Goal: Find specific page/section: Find specific page/section

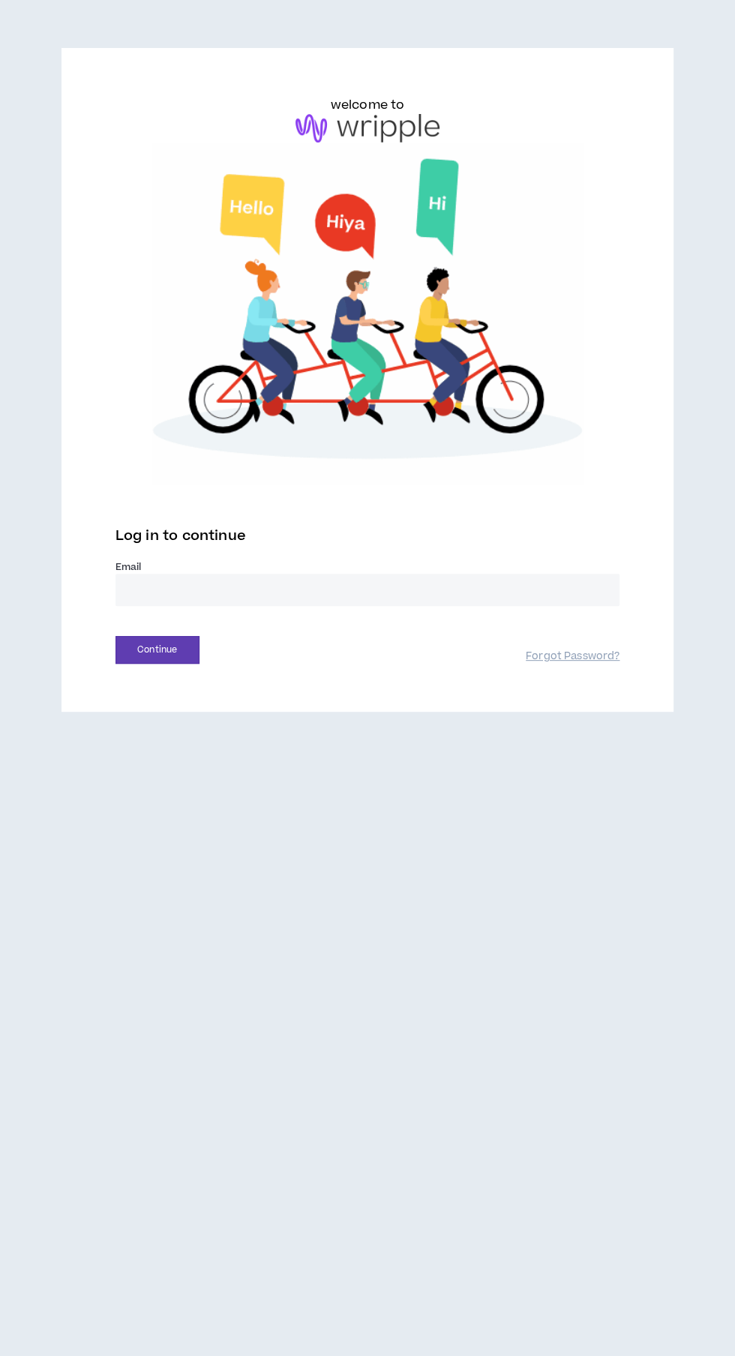
click at [217, 605] on input "email" at bounding box center [368, 590] width 505 height 32
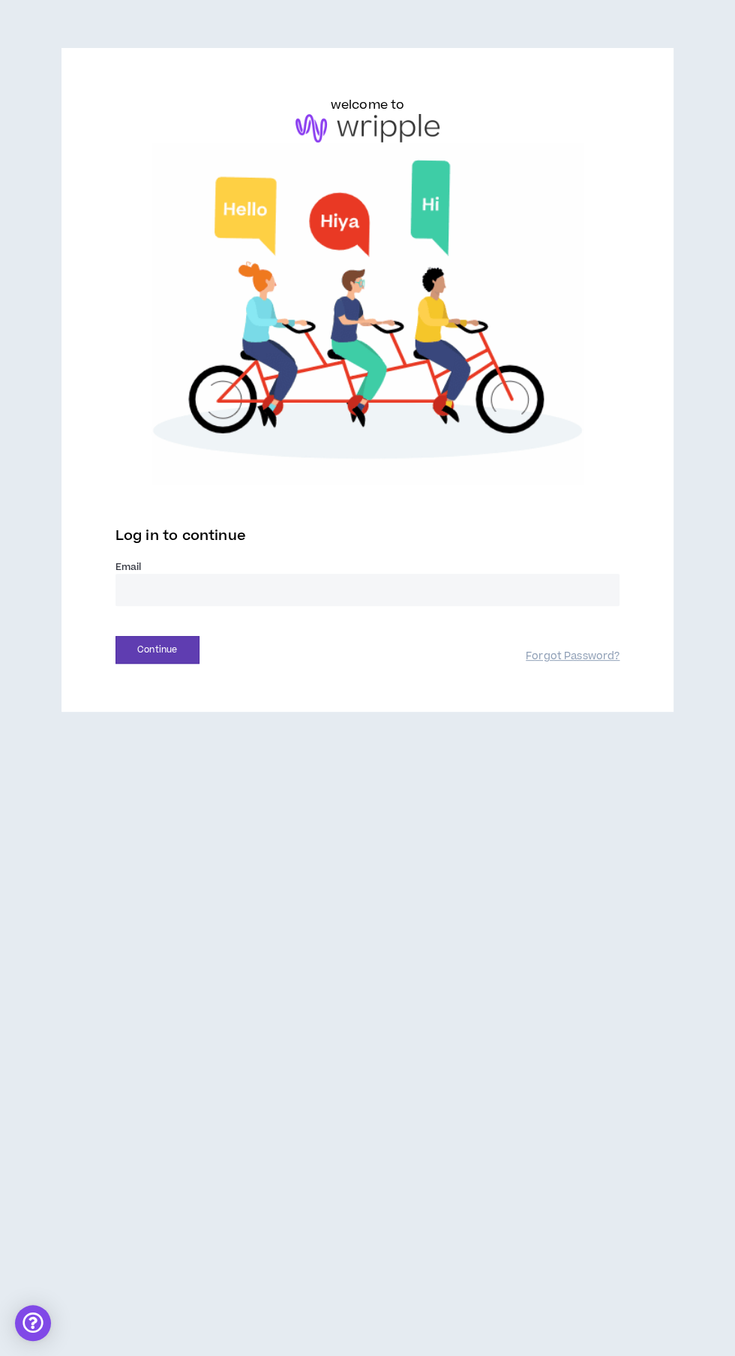
type input "**********"
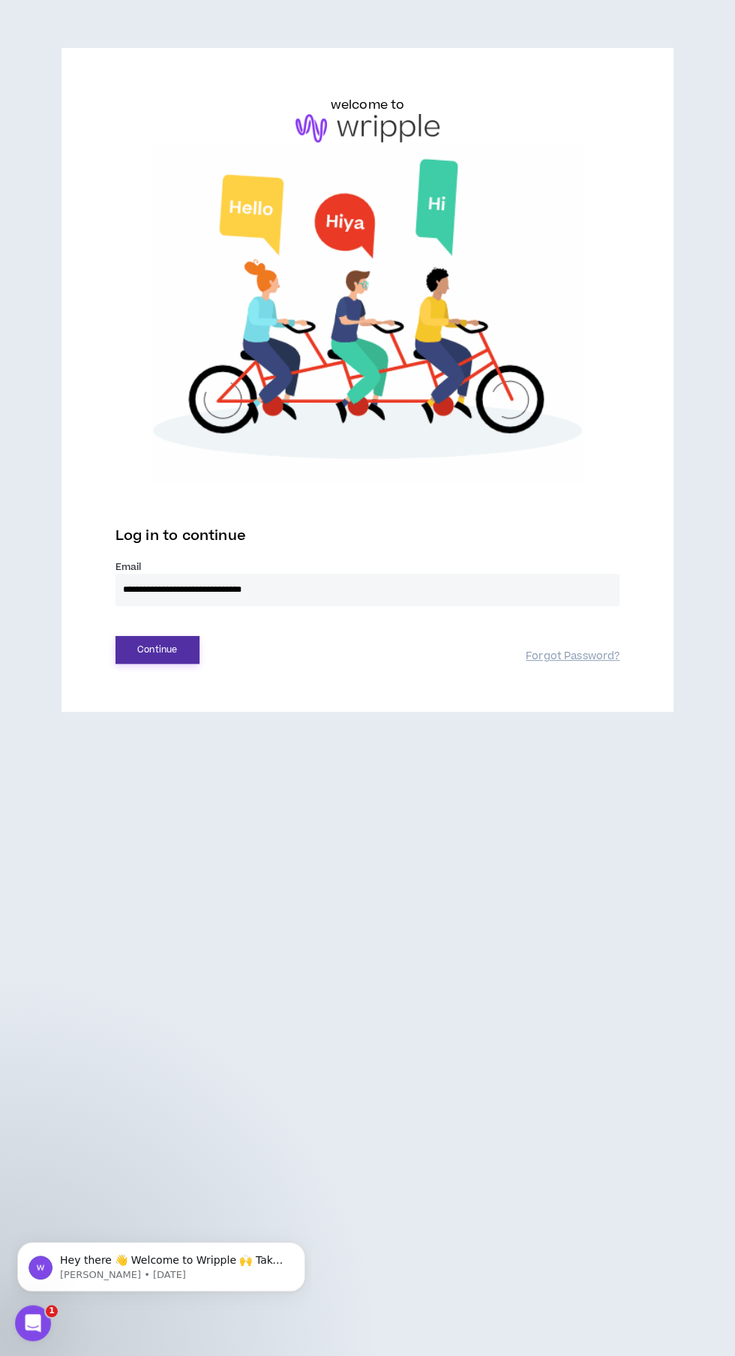
click at [144, 656] on button "Continue" at bounding box center [158, 650] width 84 height 28
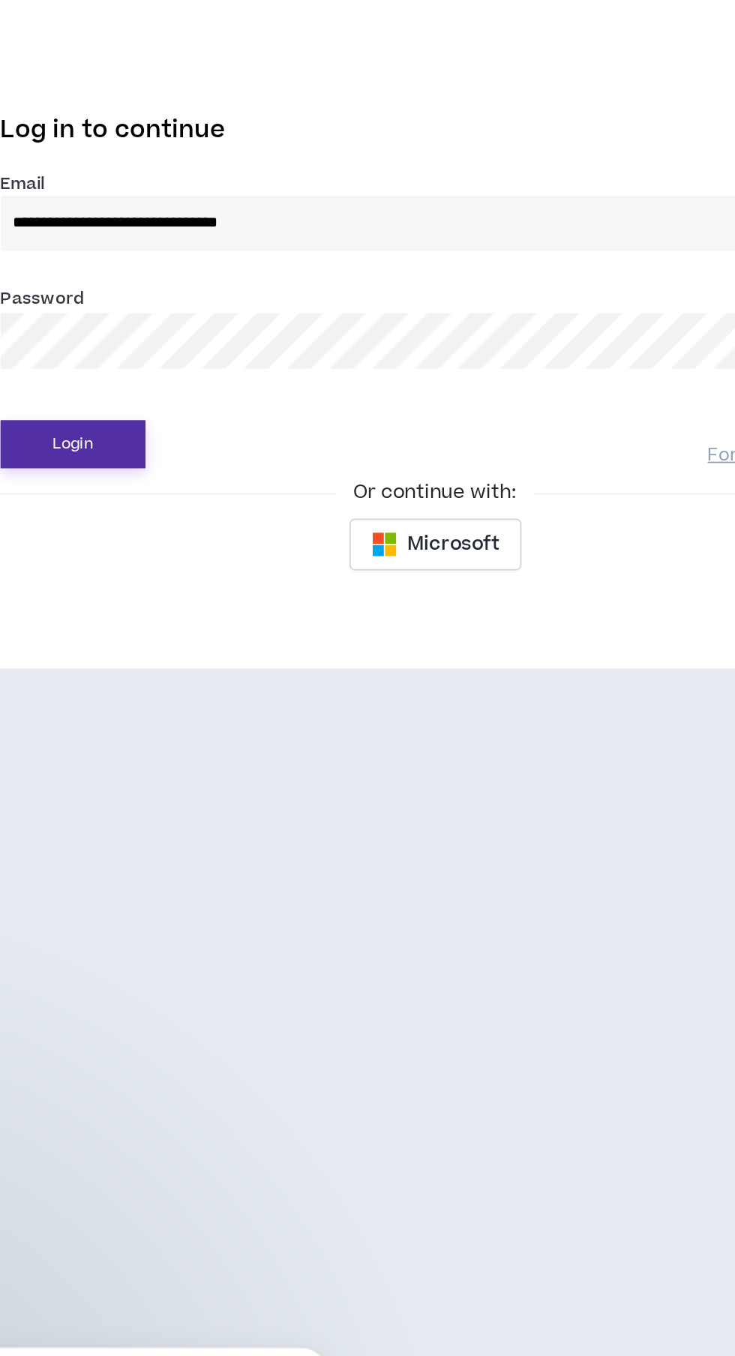
click at [159, 723] on button "Login" at bounding box center [158, 718] width 84 height 28
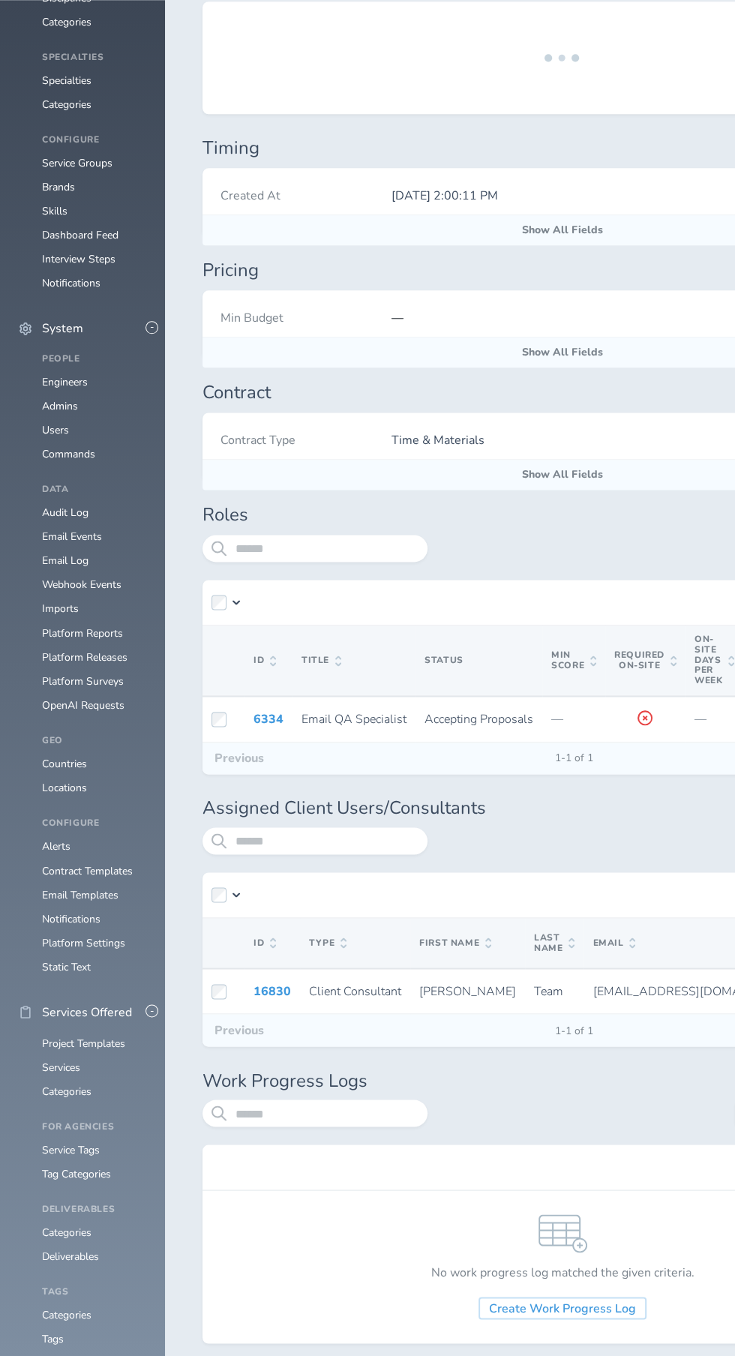
scroll to position [1082, 0]
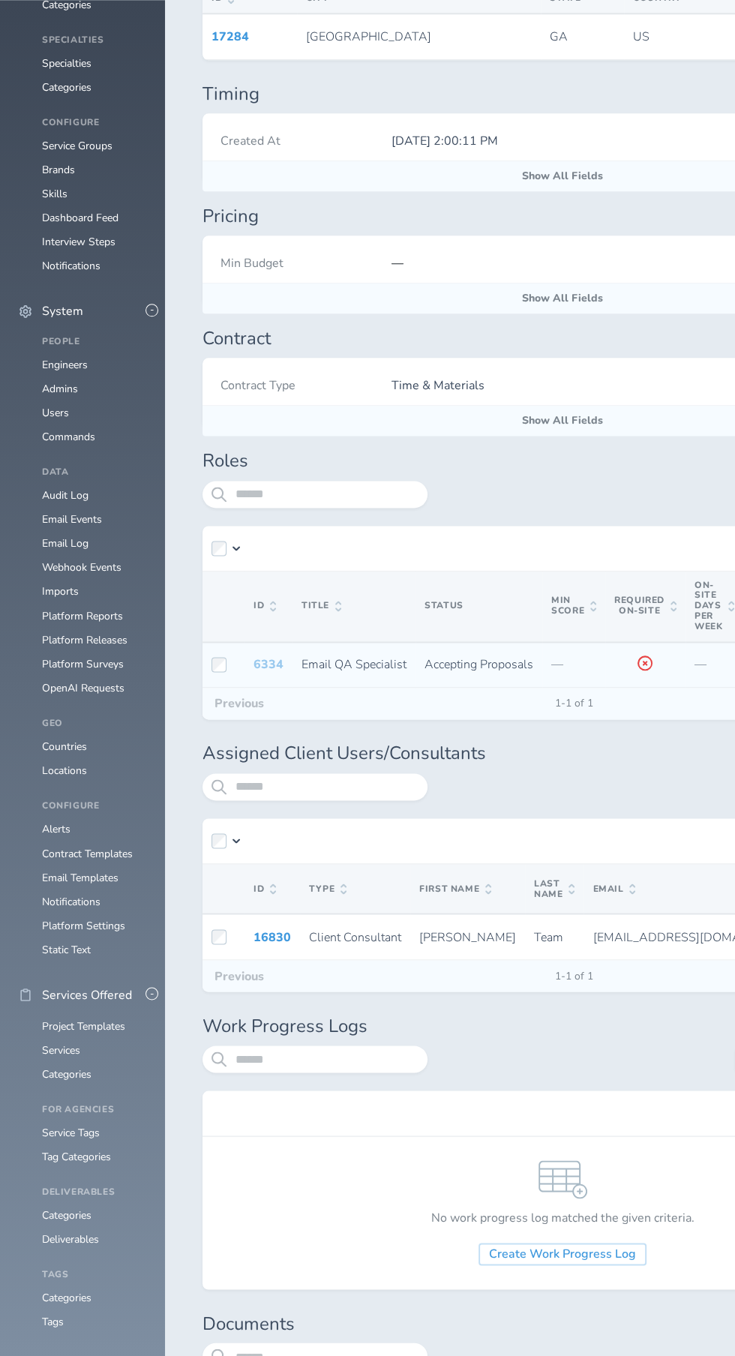
click at [254, 673] on link "6334" at bounding box center [269, 664] width 30 height 17
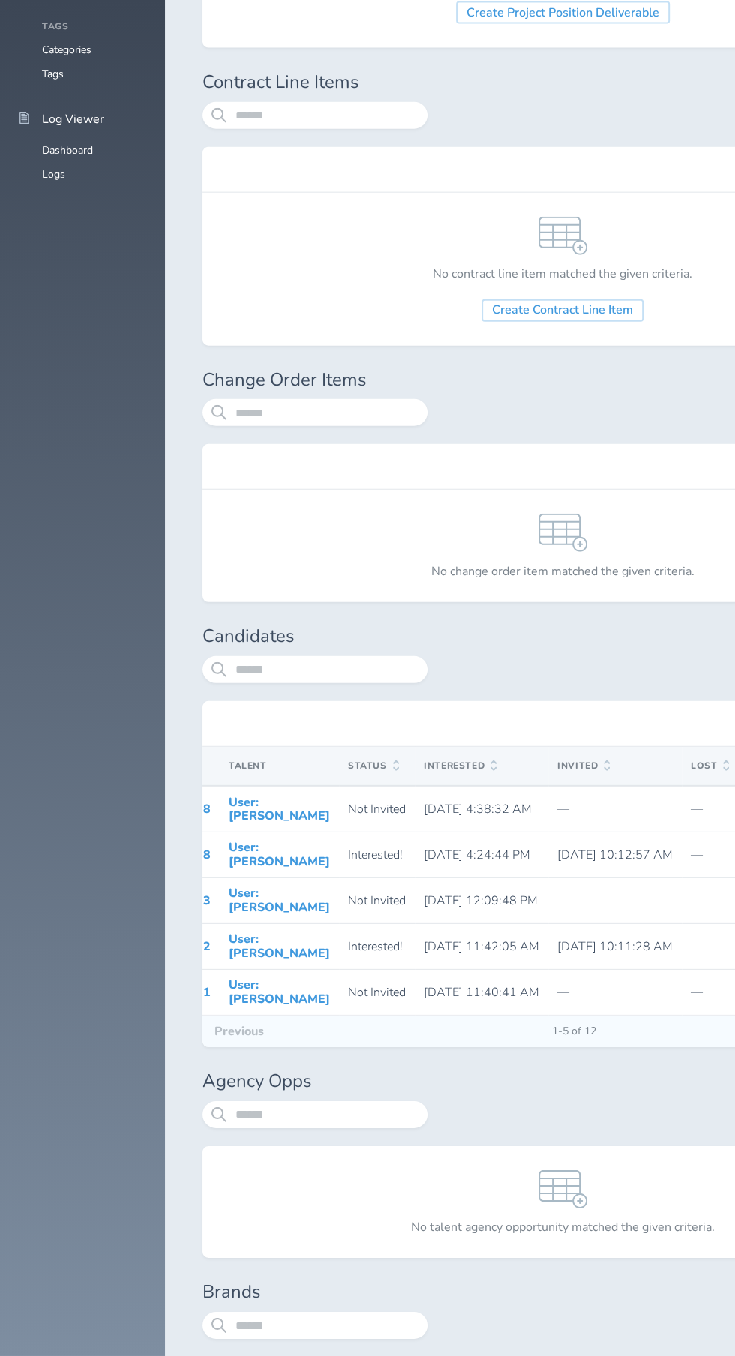
scroll to position [0, 29]
